Goal: Task Accomplishment & Management: Use online tool/utility

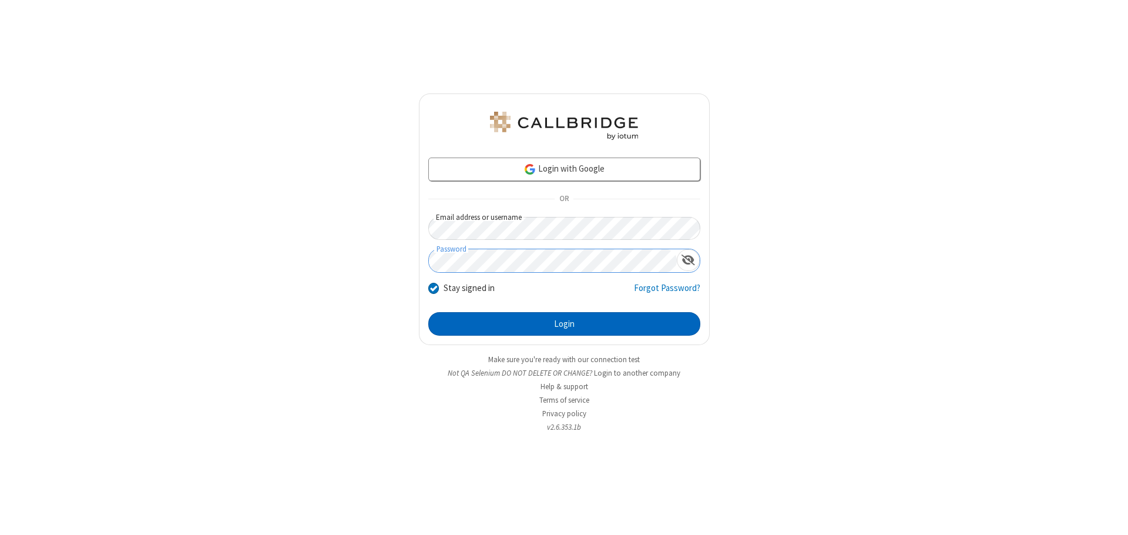
click at [564, 324] on button "Login" at bounding box center [564, 324] width 272 height 24
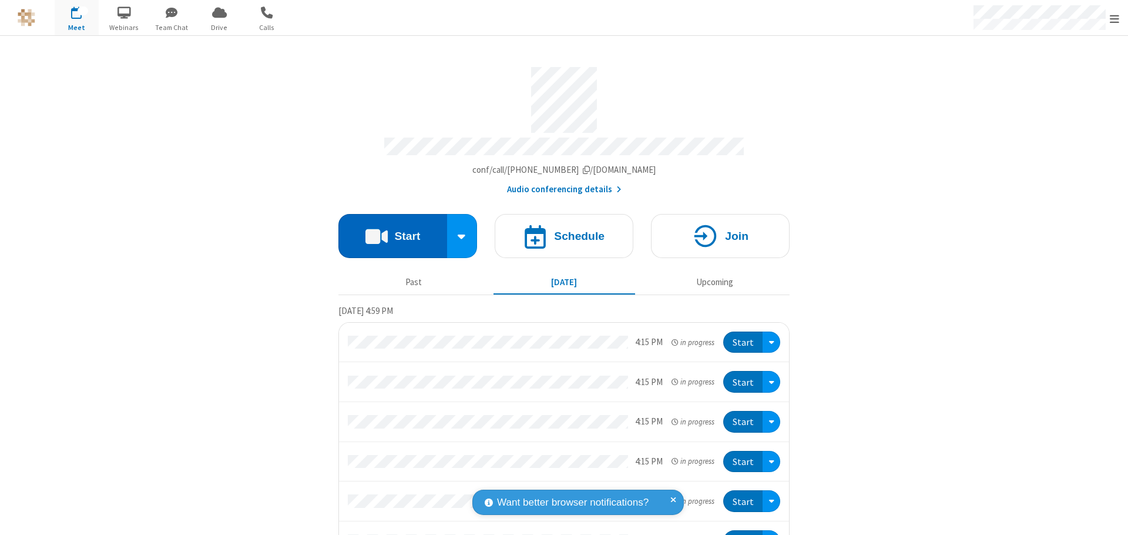
click at [388, 230] on button "Start" at bounding box center [392, 236] width 109 height 44
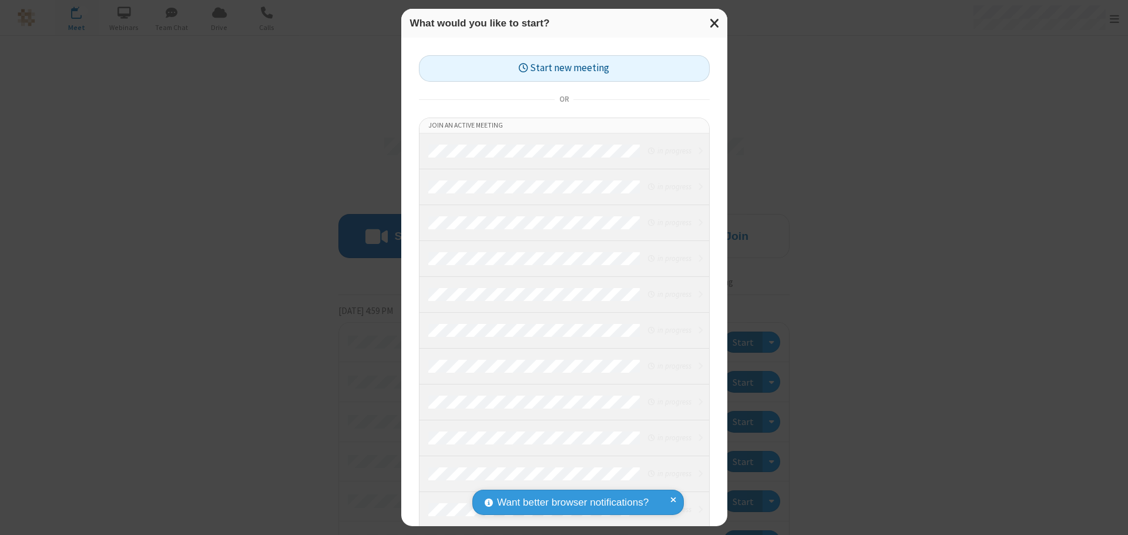
click at [564, 68] on button "Start new meeting" at bounding box center [564, 68] width 291 height 26
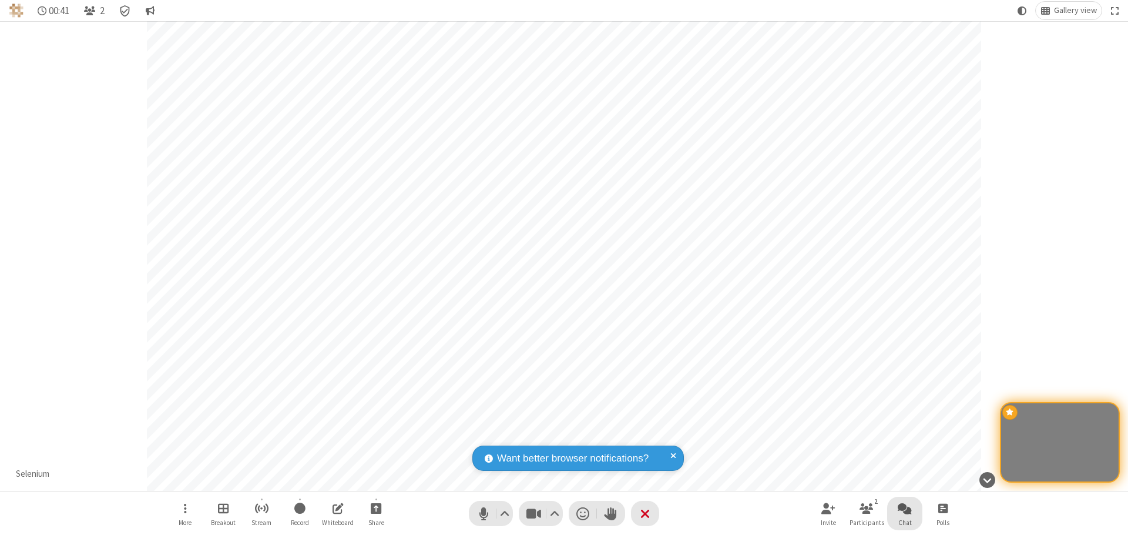
click at [905, 508] on span "Open chat" at bounding box center [905, 508] width 14 height 15
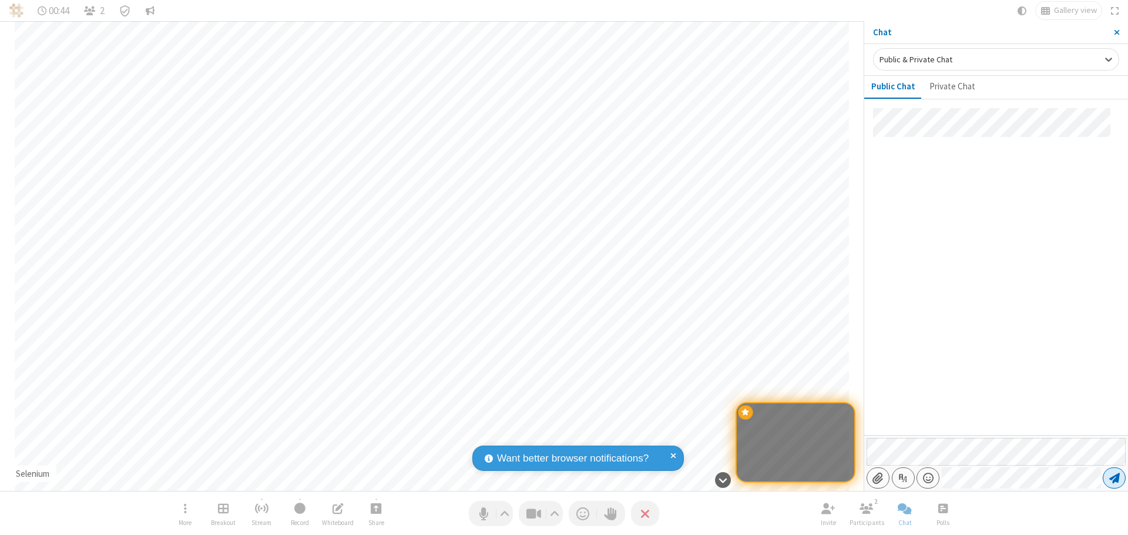
click at [1114, 478] on span "Send message" at bounding box center [1114, 478] width 11 height 12
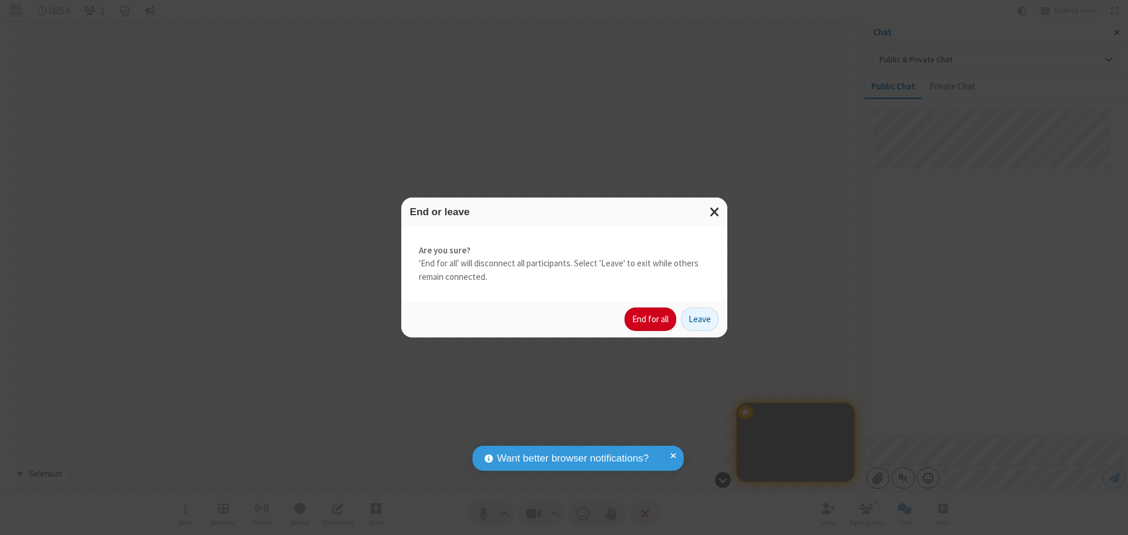
click at [651, 319] on button "End for all" at bounding box center [651, 319] width 52 height 24
